Goal: Find specific page/section: Find specific page/section

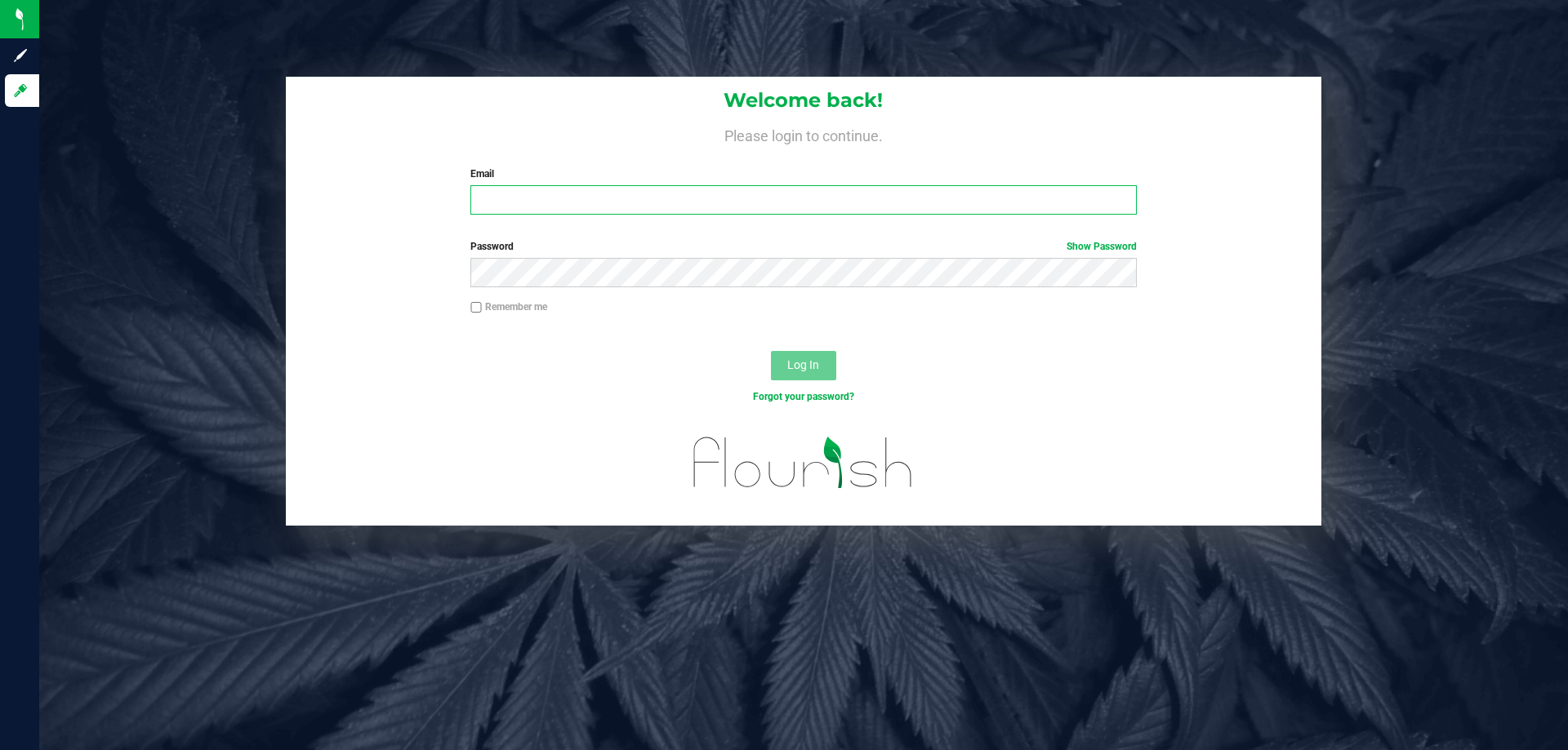
click at [542, 194] on input "Email" at bounding box center [803, 200] width 665 height 30
type input "[PERSON_NAME][EMAIL_ADDRESS][DOMAIN_NAME]"
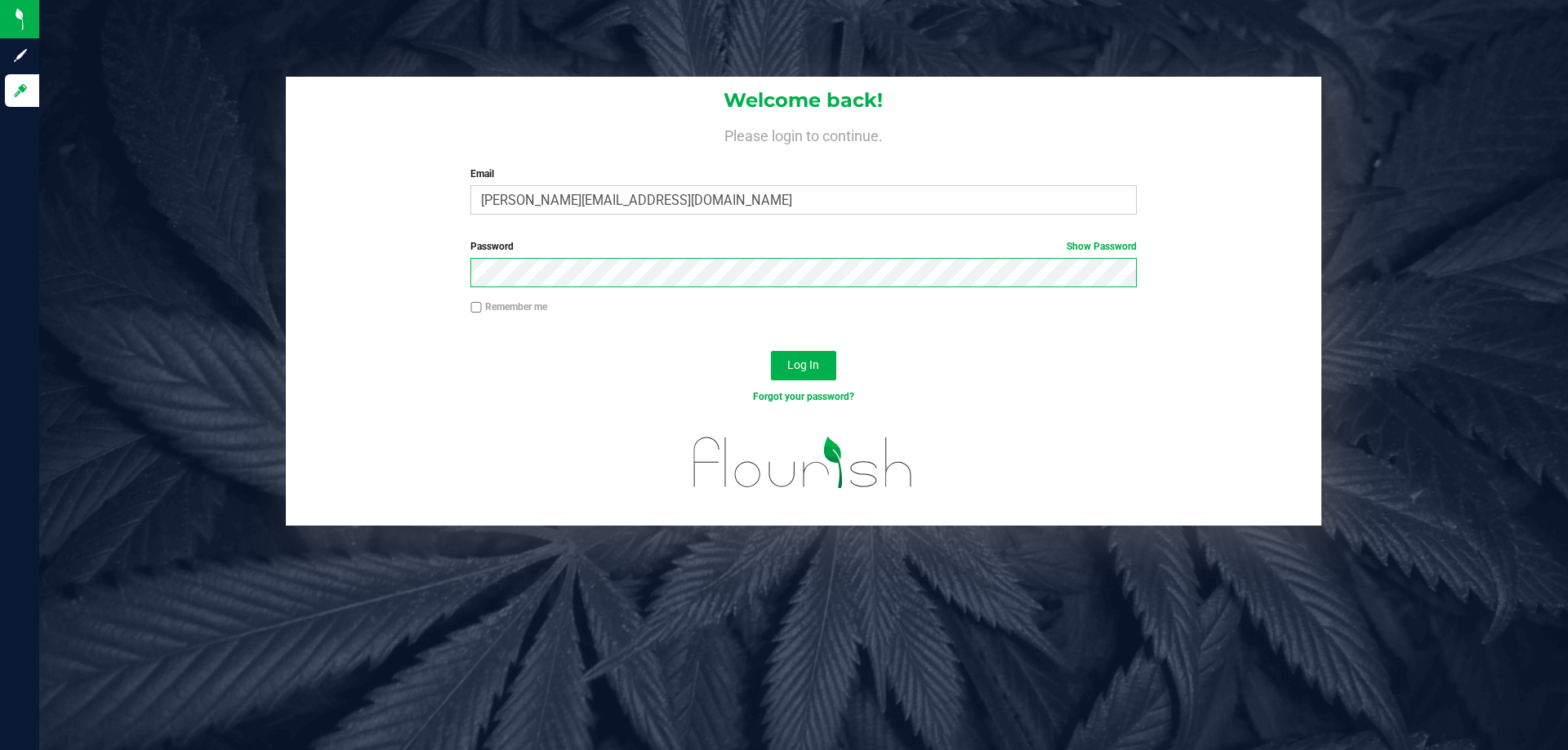
click at [771, 351] on button "Log In" at bounding box center [803, 365] width 65 height 30
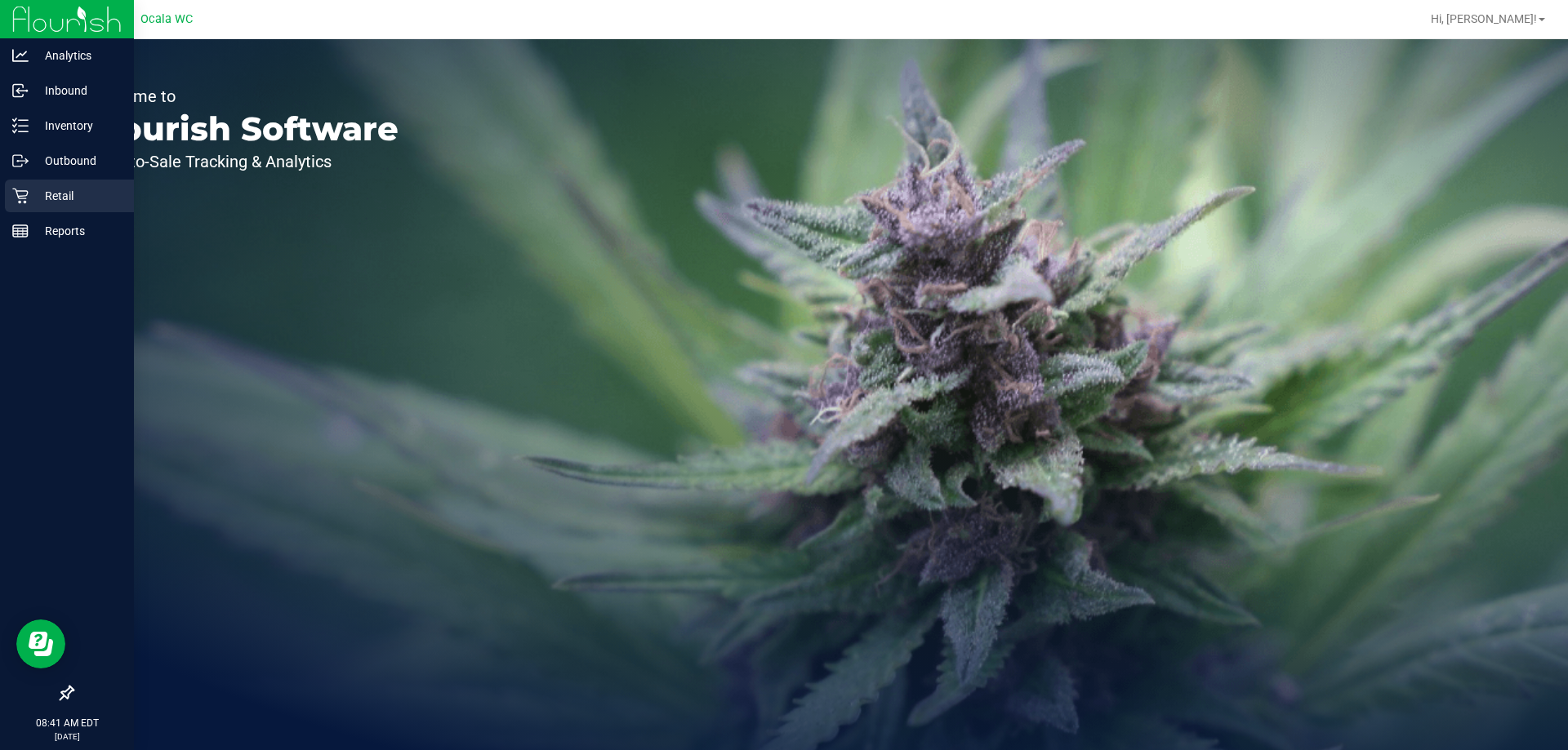
click at [45, 200] on p "Retail" at bounding box center [77, 195] width 98 height 20
